Goal: Task Accomplishment & Management: Manage account settings

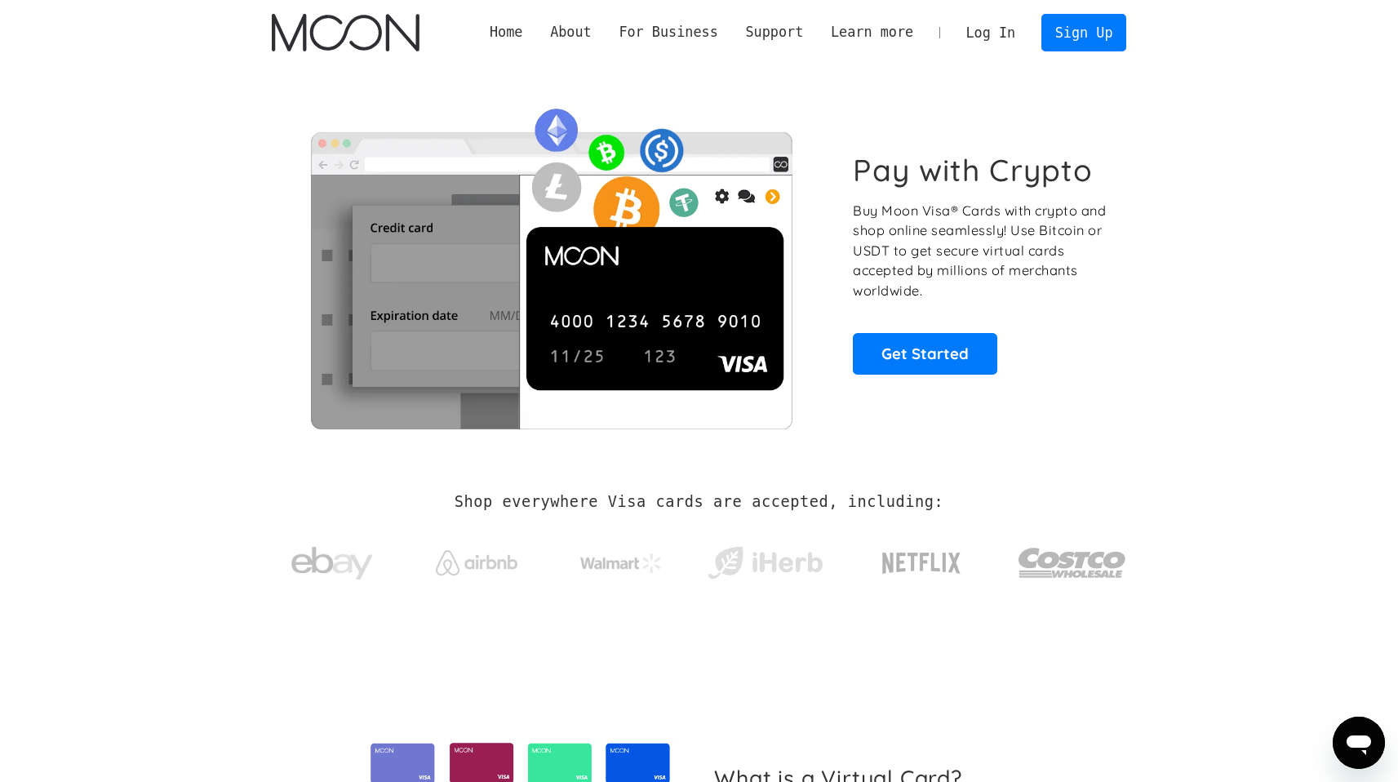
click at [984, 35] on link "Log In" at bounding box center [991, 33] width 77 height 36
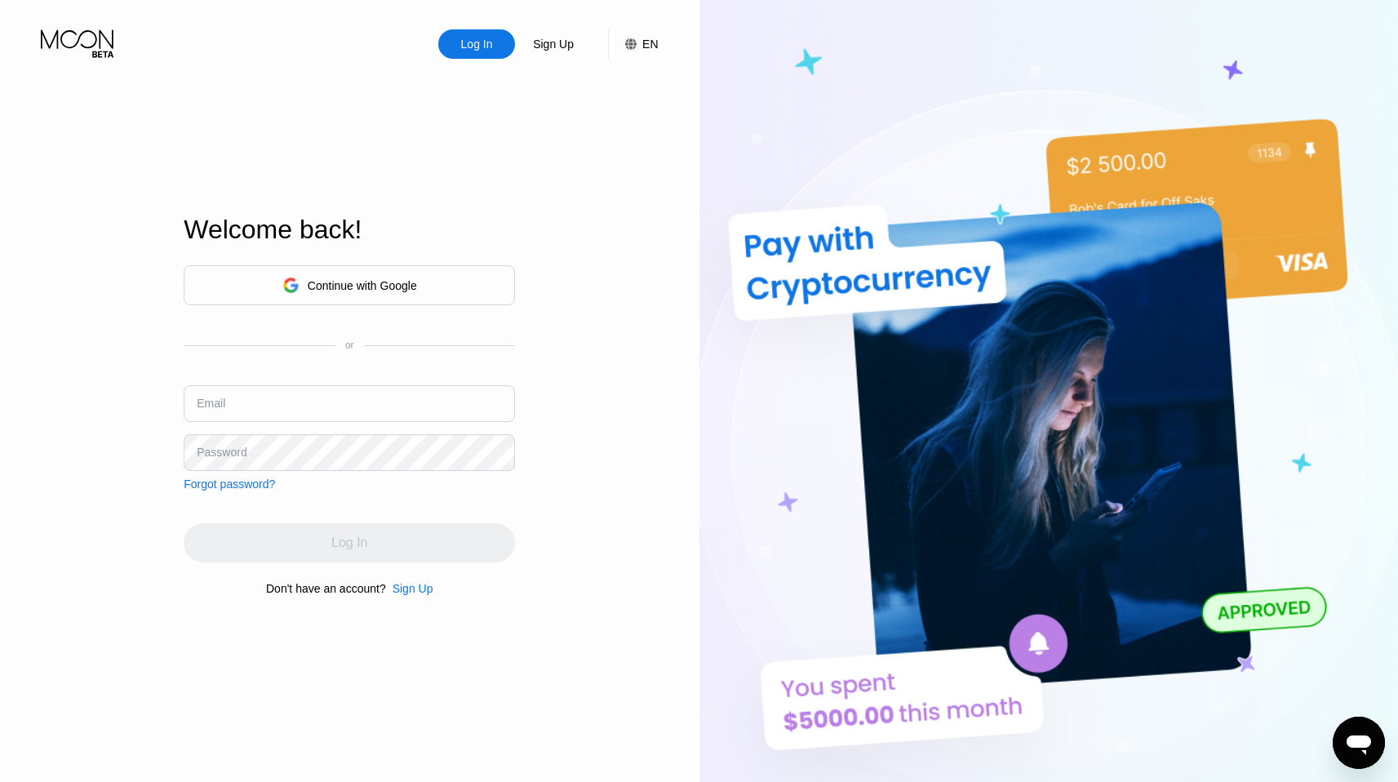
click at [340, 291] on div "Continue with Google" at bounding box center [362, 285] width 109 height 13
